Goal: Task Accomplishment & Management: Manage account settings

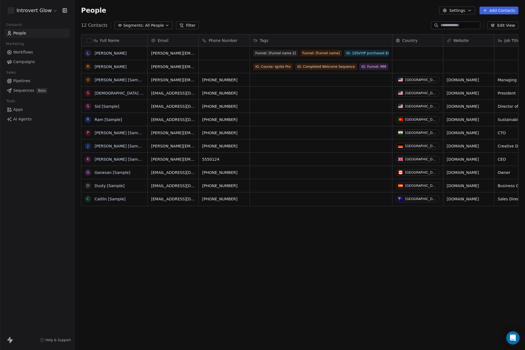
scroll to position [304, 447]
click at [269, 13] on div "People Settings Add Contacts" at bounding box center [300, 11] width 438 height 8
click at [272, 11] on div "People Settings Add Contacts" at bounding box center [300, 11] width 438 height 8
drag, startPoint x: 16, startPoint y: 50, endPoint x: 19, endPoint y: 50, distance: 3.6
click at [16, 50] on span "Workflows" at bounding box center [23, 52] width 20 height 6
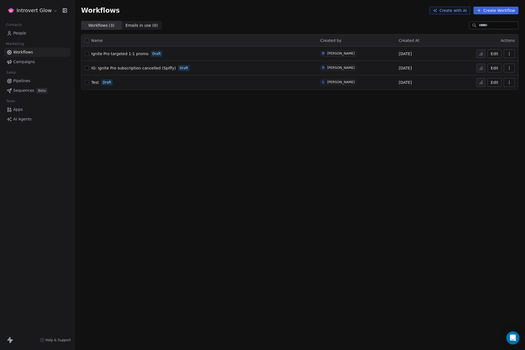
click at [129, 67] on span "IG: Ignite Pro subscription cancelled (Spiffy)" at bounding box center [133, 68] width 85 height 4
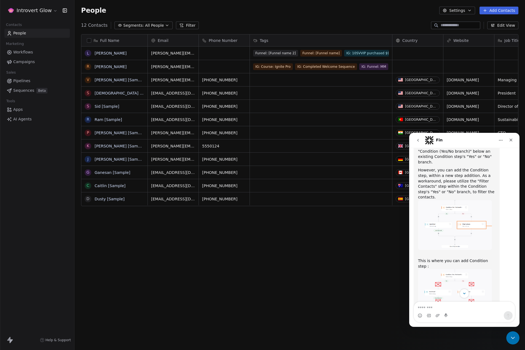
scroll to position [240, 0]
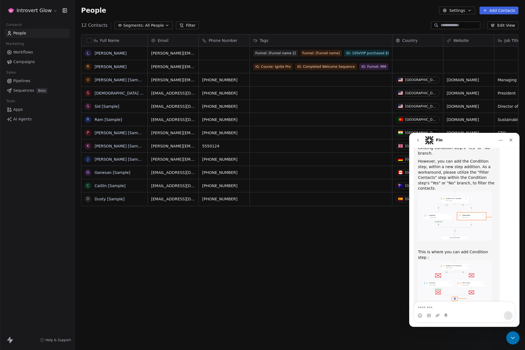
click at [452, 305] on textarea "Message…" at bounding box center [464, 306] width 101 height 9
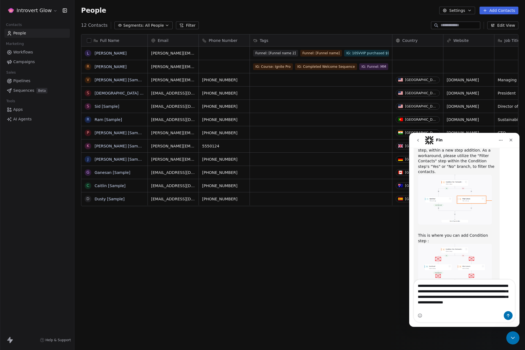
scroll to position [262, 0]
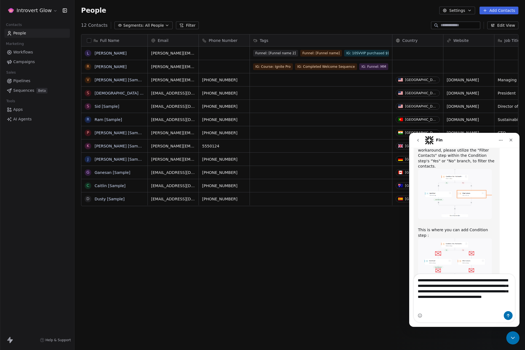
type textarea "**********"
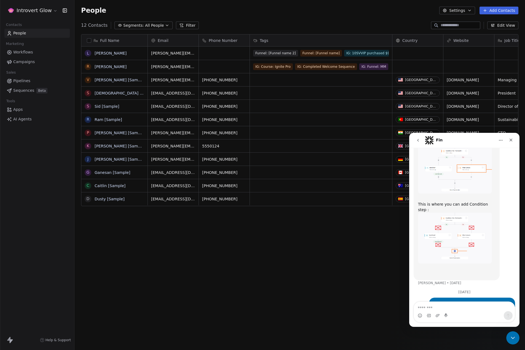
scroll to position [291, 0]
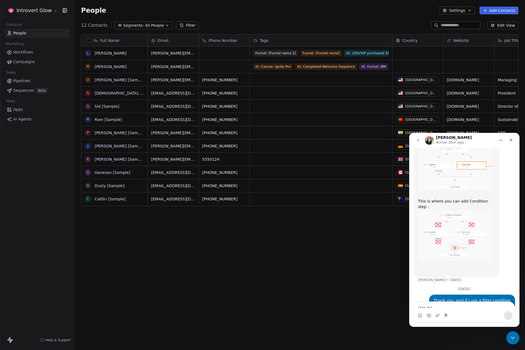
click at [232, 254] on div "Full Name L Lisa Test R Ryan Buckingham V Vanessa [Sample] S Swami [Sample] S S…" at bounding box center [299, 184] width 451 height 308
click at [19, 53] on span "Workflows" at bounding box center [23, 52] width 20 height 6
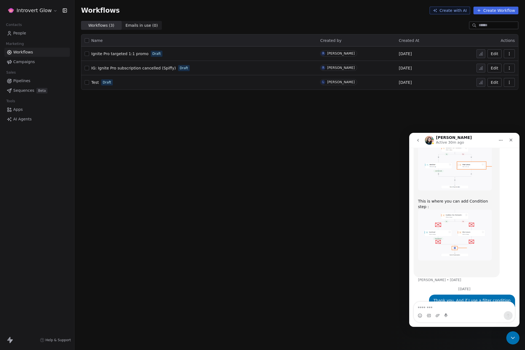
click at [122, 66] on span "IG: Ignite Pro subscription cancelled (Spiffy)" at bounding box center [133, 68] width 85 height 4
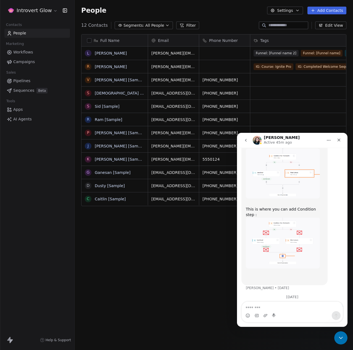
scroll to position [291, 0]
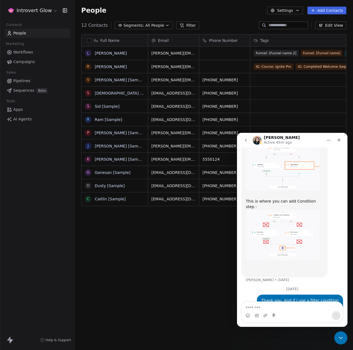
click at [284, 307] on textarea "Message…" at bounding box center [291, 306] width 101 height 9
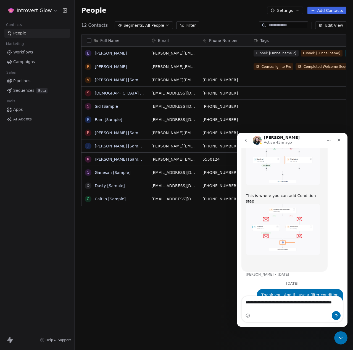
type textarea "**********"
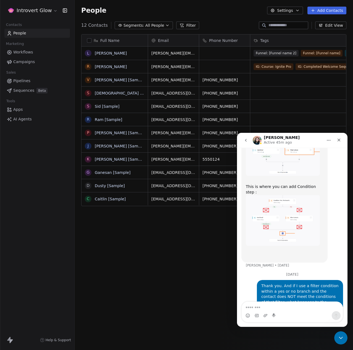
scroll to position [309, 0]
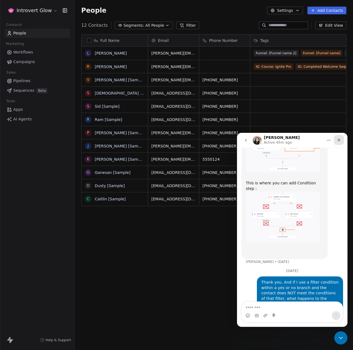
click at [340, 139] on icon "Close" at bounding box center [338, 140] width 3 height 3
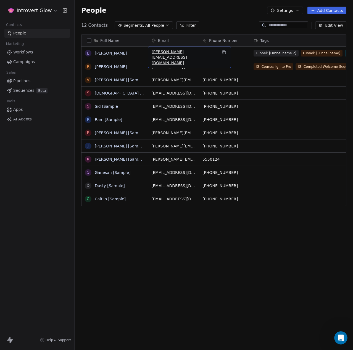
drag, startPoint x: 158, startPoint y: 55, endPoint x: 185, endPoint y: 78, distance: 34.9
drag, startPoint x: 185, startPoint y: 78, endPoint x: 217, endPoint y: 17, distance: 68.2
click at [217, 17] on div "People Settings Add Contacts" at bounding box center [213, 10] width 278 height 21
click at [319, 13] on button "Add Contacts" at bounding box center [326, 11] width 39 height 8
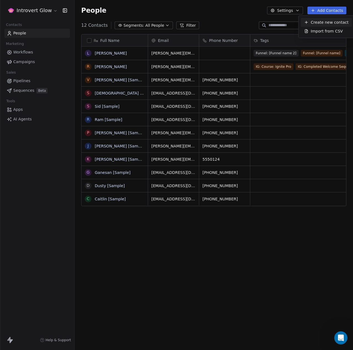
click at [313, 21] on span "Create new contact" at bounding box center [329, 23] width 38 height 6
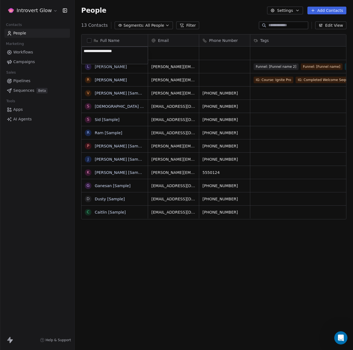
type textarea "**********"
click at [160, 54] on html "Introvert Glow Contacts People Marketing Workflows Campaigns Sales Pipelines Se…" at bounding box center [176, 175] width 353 height 350
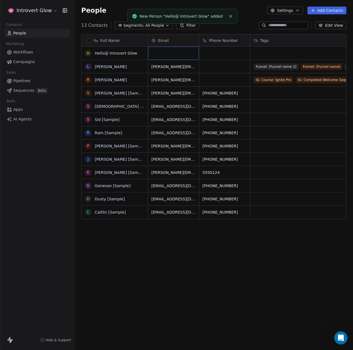
click at [162, 53] on div "grid" at bounding box center [173, 53] width 51 height 13
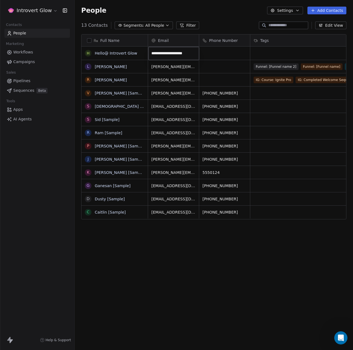
type input "**********"
click at [278, 51] on html "Introvert Glow Contacts People Marketing Workflows Campaigns Sales Pipelines Se…" at bounding box center [176, 175] width 353 height 350
click at [225, 261] on div "Full Name H Hello@ Introvert Glow L Lisa Test R Ryan Buckingham V Vanessa [Samp…" at bounding box center [213, 184] width 278 height 308
click at [51, 14] on html "Introvert Glow Contacts People Marketing Workflows Campaigns Sales Pipelines Se…" at bounding box center [176, 175] width 353 height 350
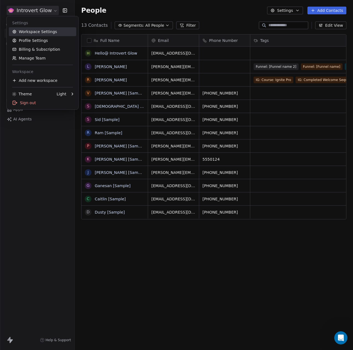
click at [33, 32] on link "Workspace Settings" at bounding box center [42, 31] width 67 height 9
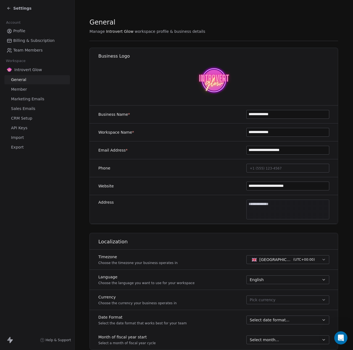
click at [25, 47] on link "Team Members" at bounding box center [36, 50] width 65 height 9
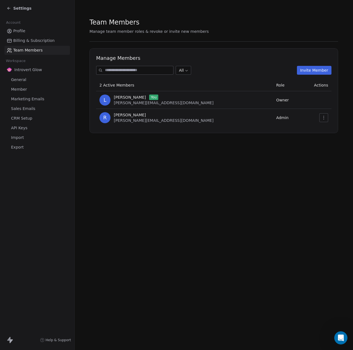
click at [311, 68] on button "Invite Member" at bounding box center [314, 70] width 34 height 9
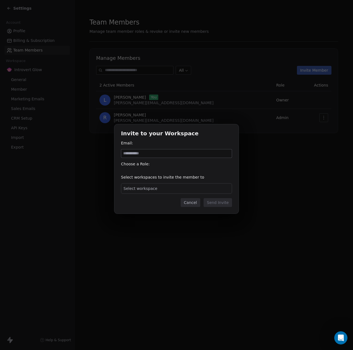
click at [151, 153] on input at bounding box center [176, 154] width 110 height 8
type input "**********"
click at [164, 187] on div "Select workspace" at bounding box center [176, 188] width 111 height 10
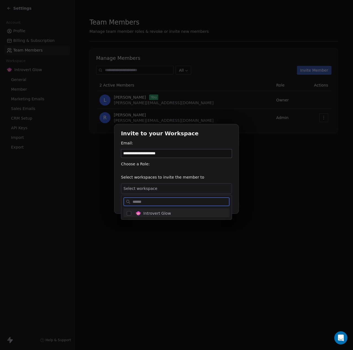
click at [129, 213] on button "Suggestions" at bounding box center [129, 213] width 4 height 4
click at [220, 164] on div "**********" at bounding box center [176, 175] width 353 height 119
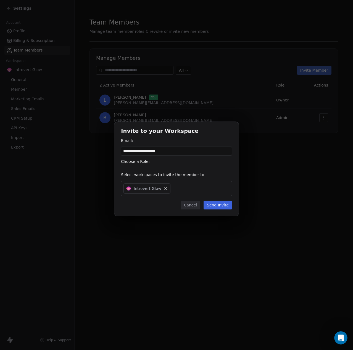
click at [219, 205] on button "Send Invite" at bounding box center [217, 205] width 28 height 9
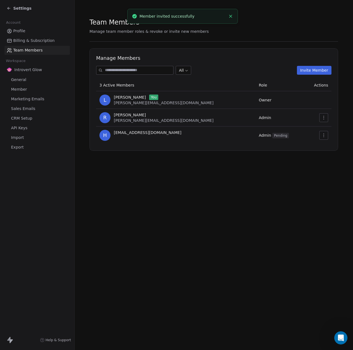
click at [249, 46] on div "Team Members Manage team member roles & revoke or invite new members Manage Mem…" at bounding box center [213, 84] width 248 height 133
